Goal: Book appointment/travel/reservation

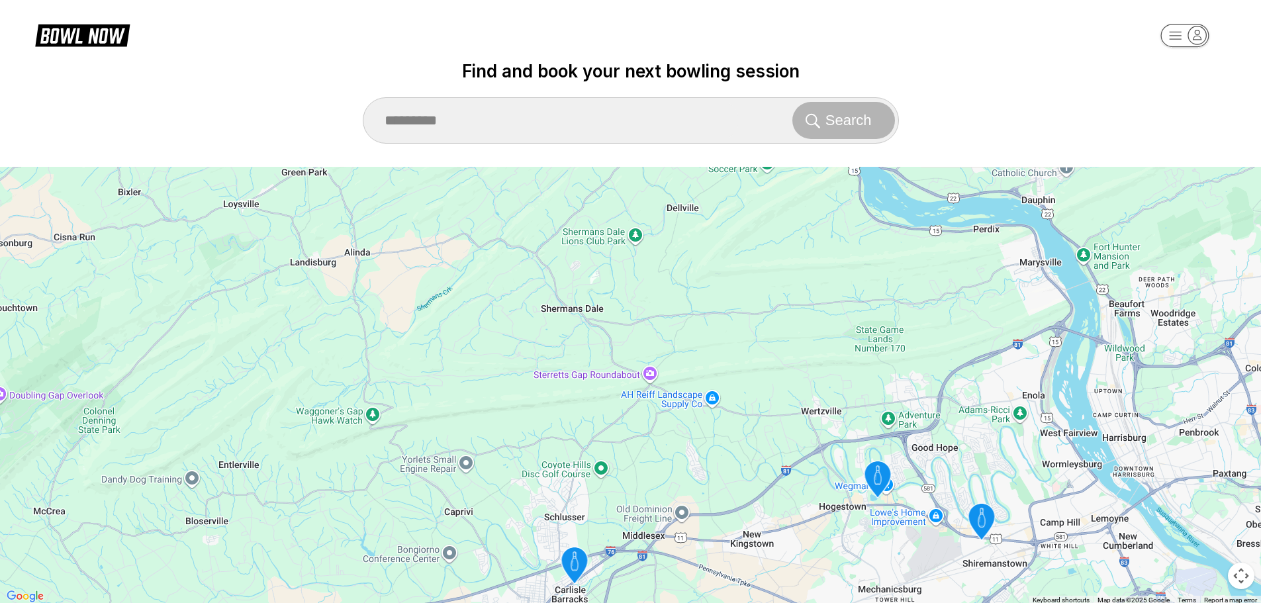
drag, startPoint x: 912, startPoint y: 346, endPoint x: 743, endPoint y: 582, distance: 290.9
click at [743, 582] on div "To activate drag with keyboard, press Alt + Enter. Once in keyboard drag state,…" at bounding box center [630, 386] width 1261 height 438
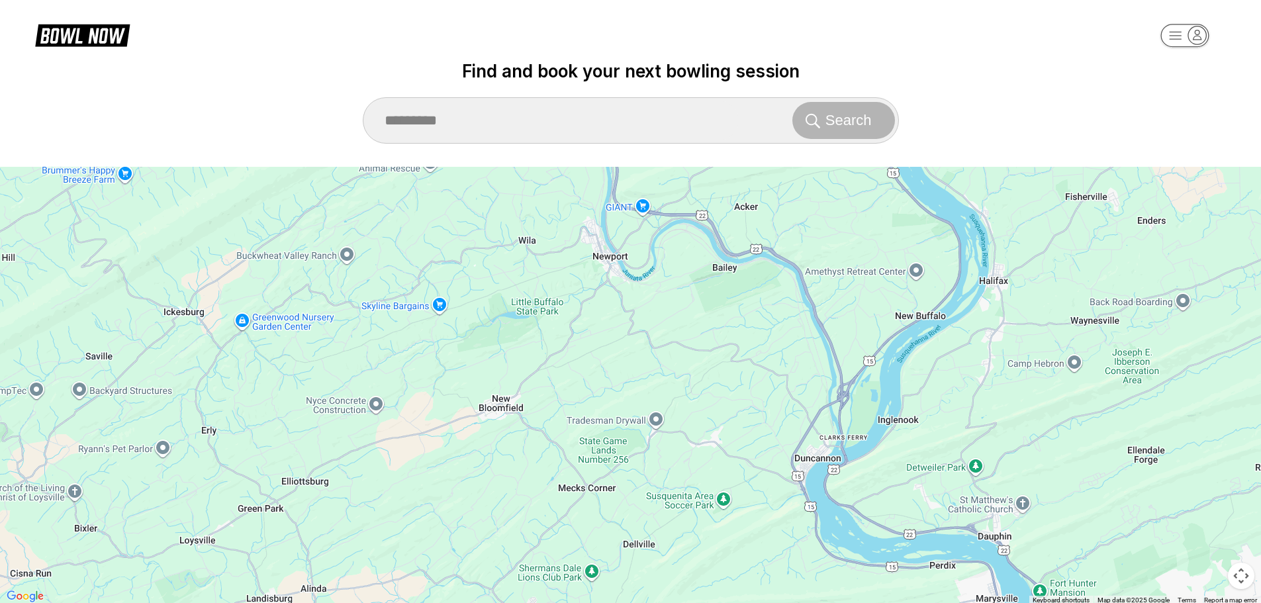
drag, startPoint x: 791, startPoint y: 253, endPoint x: 748, endPoint y: 591, distance: 341.1
click at [748, 591] on div "To activate drag with keyboard, press Alt + Enter. Once in keyboard drag state,…" at bounding box center [630, 386] width 1261 height 438
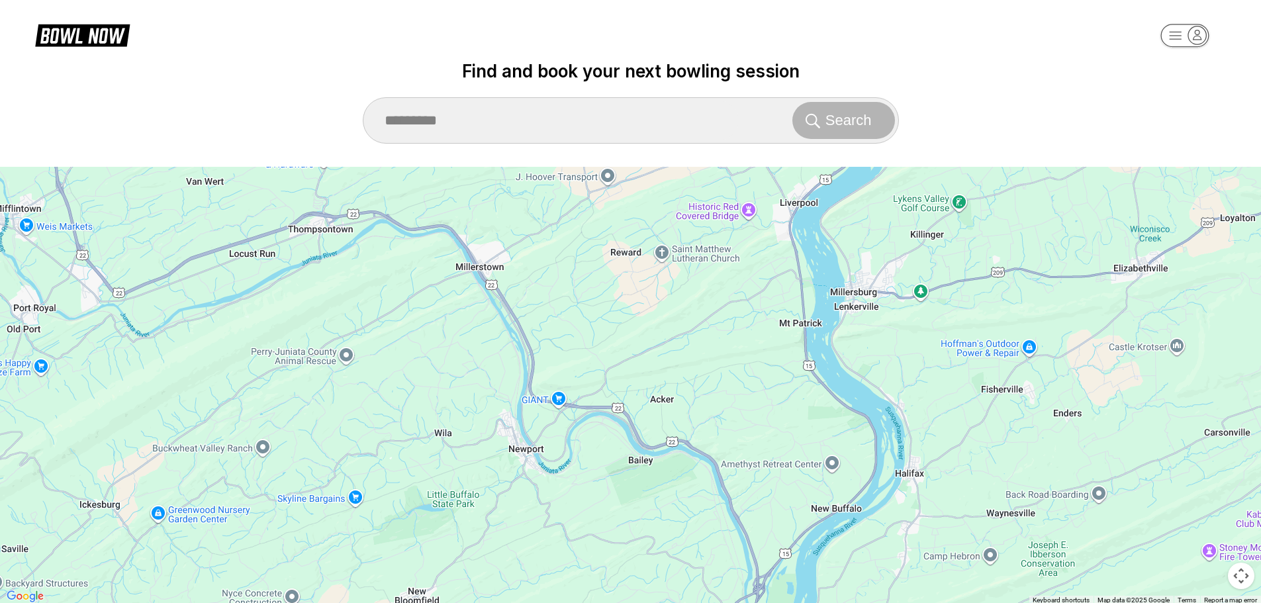
drag, startPoint x: 785, startPoint y: 424, endPoint x: 697, endPoint y: 624, distance: 218.5
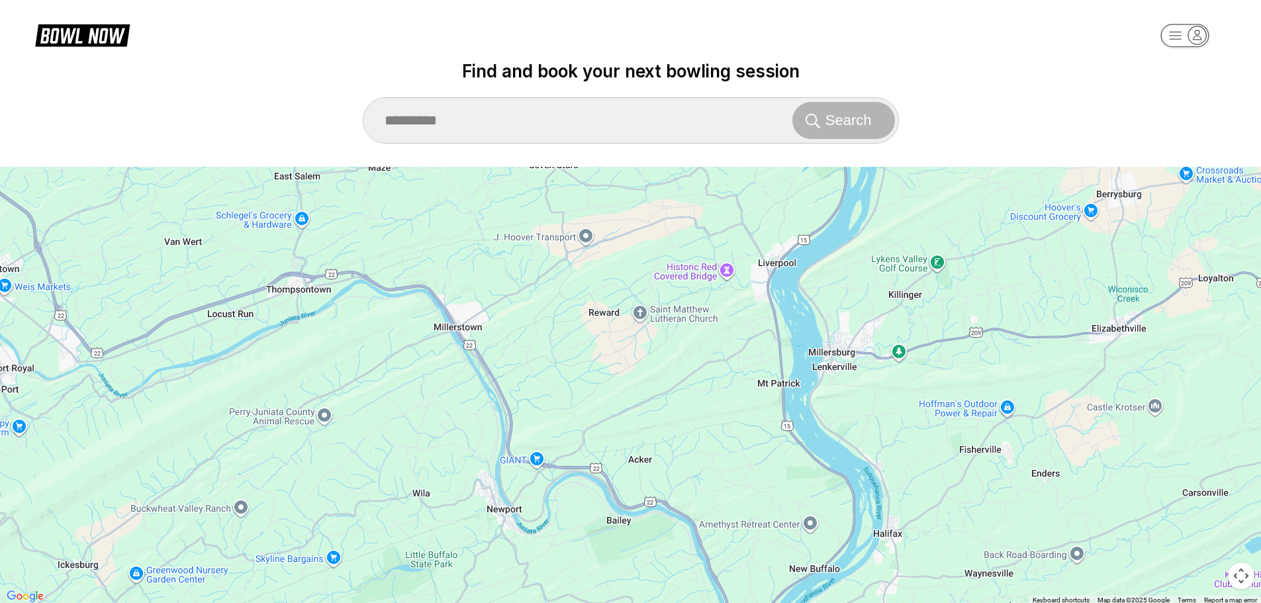
drag, startPoint x: 783, startPoint y: 342, endPoint x: 757, endPoint y: 410, distance: 72.1
click at [757, 410] on div "To activate drag with keyboard, press Alt + Enter. Once in keyboard drag state,…" at bounding box center [630, 386] width 1261 height 438
click at [740, 127] on div "Search" at bounding box center [630, 121] width 535 height 40
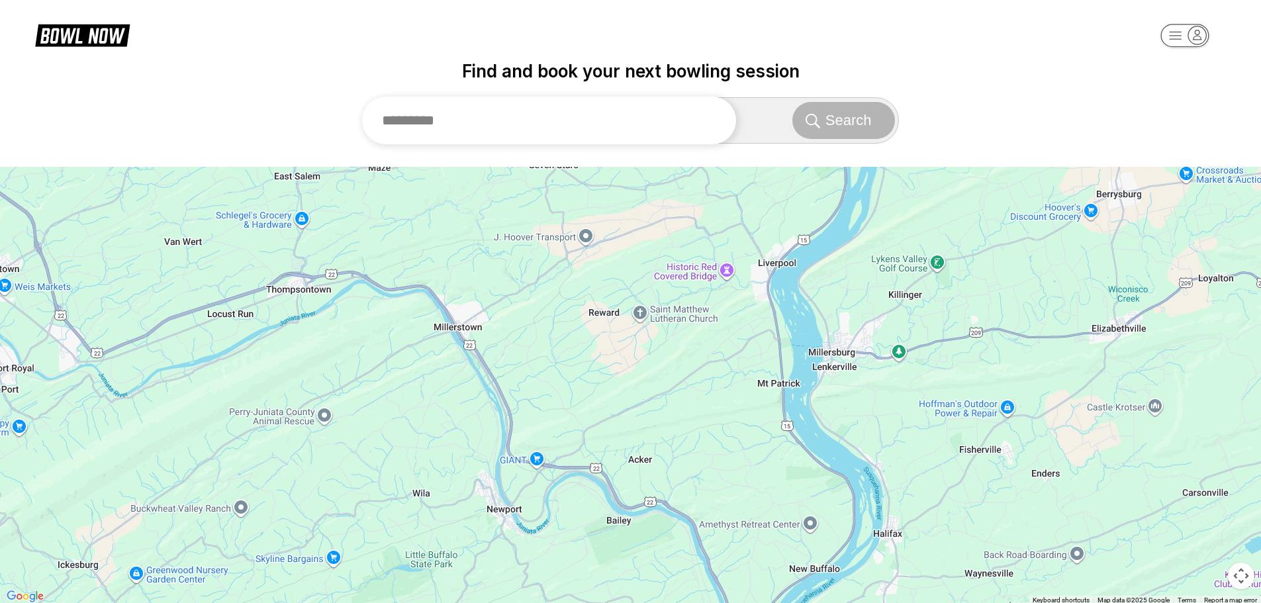
click at [663, 128] on input "text" at bounding box center [549, 121] width 375 height 48
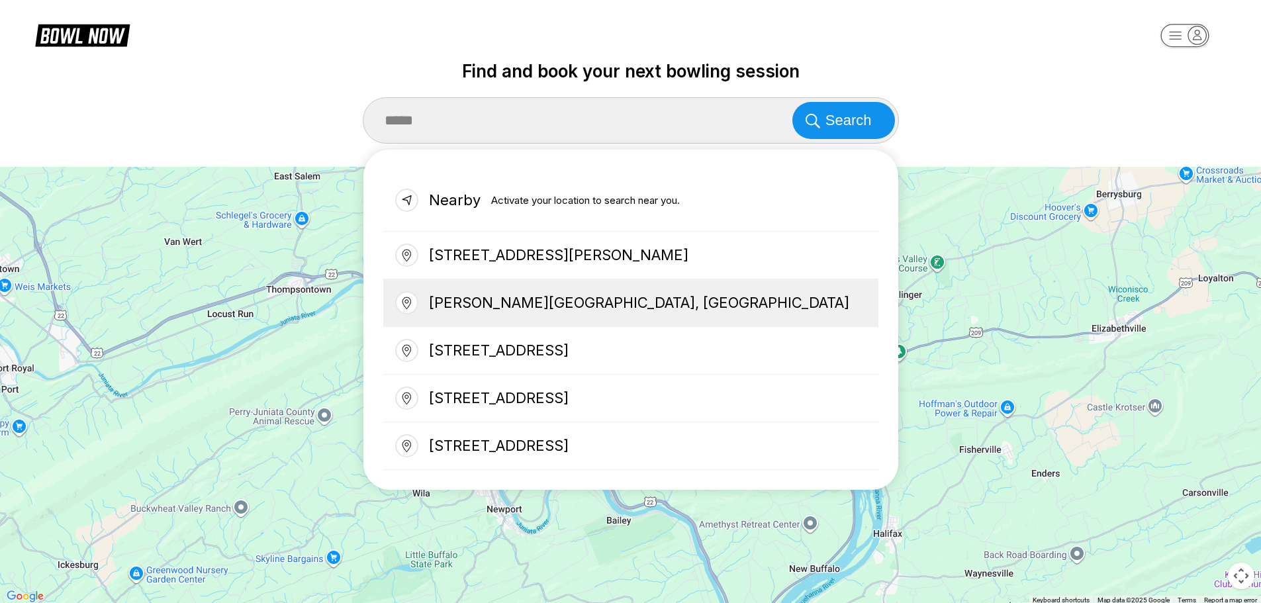
click at [551, 296] on div "[PERSON_NAME][GEOGRAPHIC_DATA], [GEOGRAPHIC_DATA]" at bounding box center [630, 303] width 495 height 48
type input "**********"
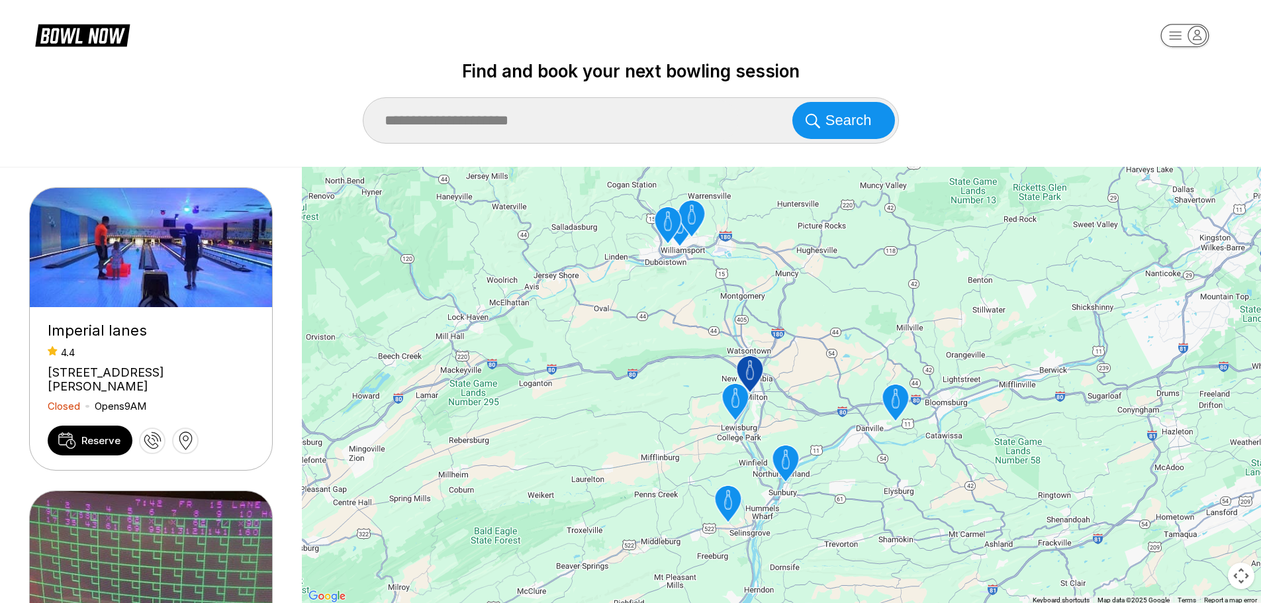
click at [750, 369] on icon "Imperial lanes" at bounding box center [749, 374] width 26 height 37
click at [737, 399] on icon "Lewisburg Lanes" at bounding box center [735, 402] width 26 height 37
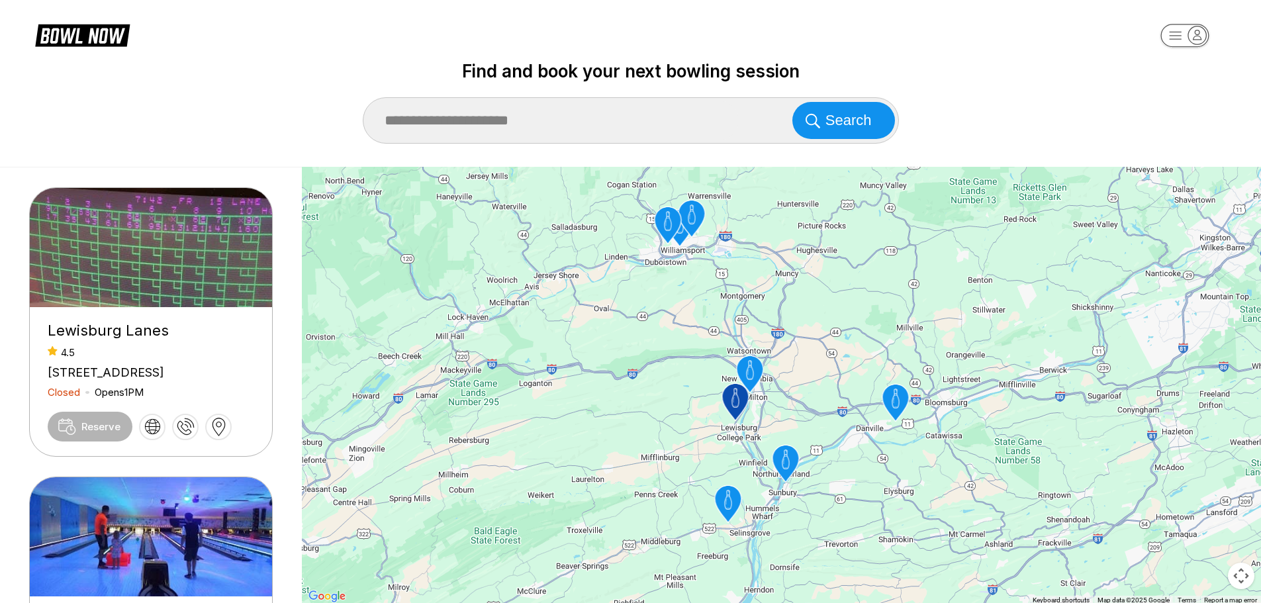
click at [746, 379] on icon "Imperial lanes" at bounding box center [749, 374] width 26 height 37
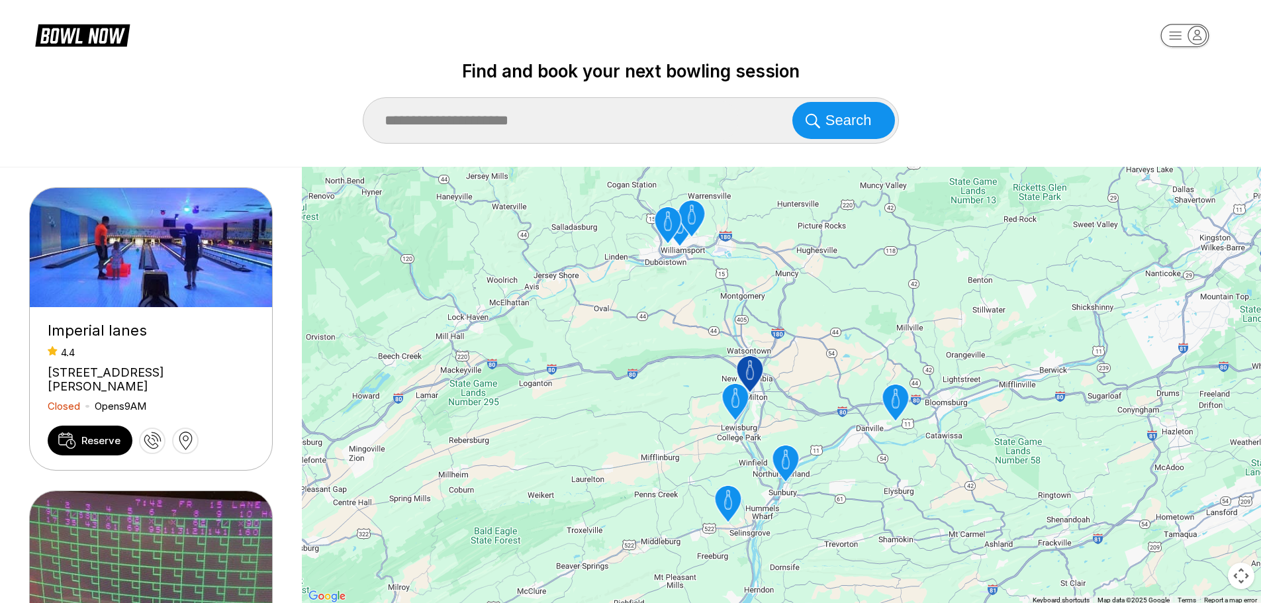
click at [738, 403] on icon "Lewisburg Lanes" at bounding box center [735, 402] width 26 height 37
